Goal: Obtain resource: Download file/media

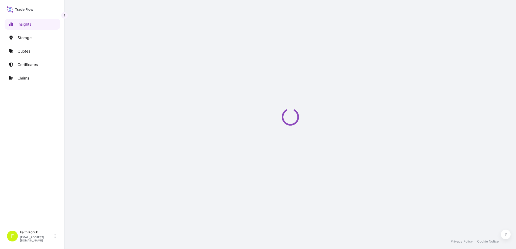
select select "2025"
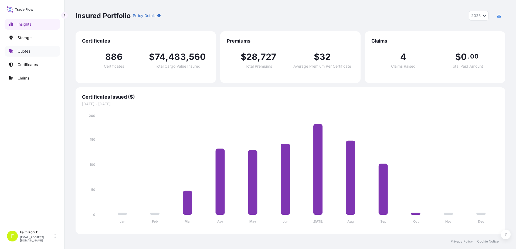
click at [28, 53] on p "Quotes" at bounding box center [24, 51] width 13 height 5
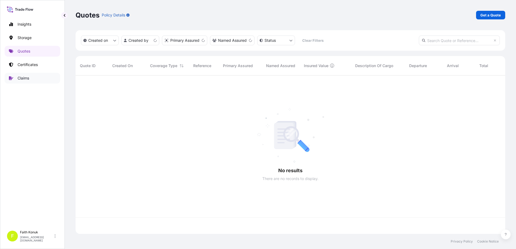
scroll to position [157, 425]
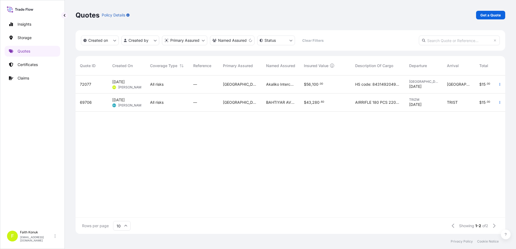
click at [120, 87] on span "[PERSON_NAME]" at bounding box center [131, 87] width 26 height 4
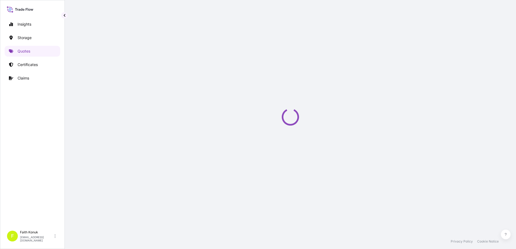
select select "Inland"
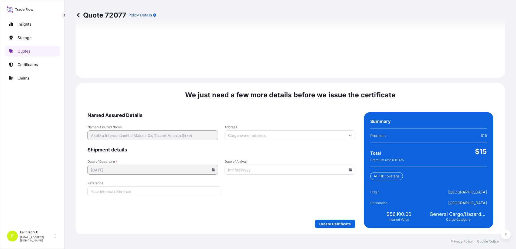
scroll to position [768, 0]
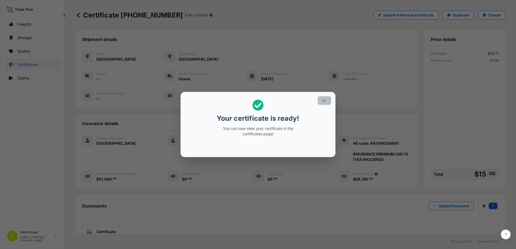
click at [328, 99] on button "button" at bounding box center [323, 100] width 13 height 9
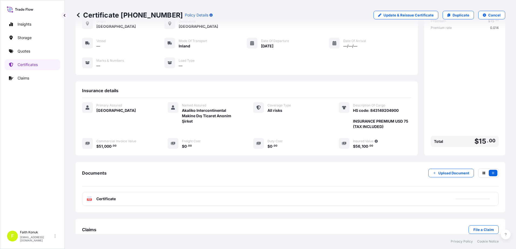
scroll to position [45, 0]
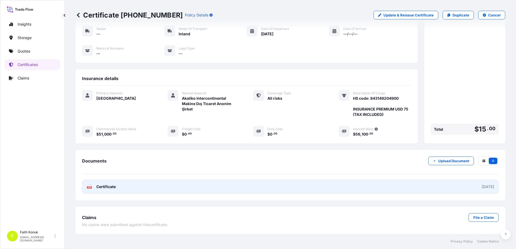
click at [91, 184] on icon "PDF" at bounding box center [89, 186] width 5 height 5
